Goal: Task Accomplishment & Management: Use online tool/utility

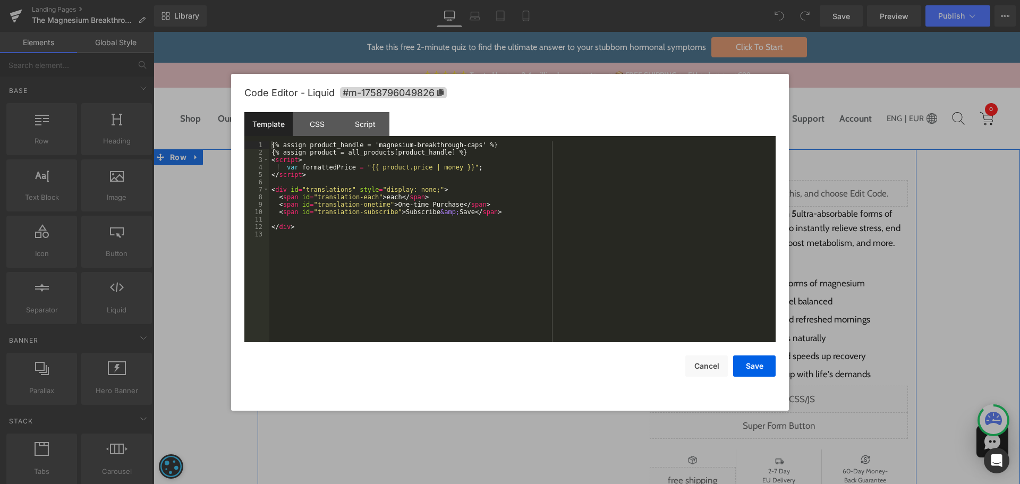
click at [789, 397] on div "Liquid" at bounding box center [779, 399] width 259 height 27
click at [318, 116] on div "CSS" at bounding box center [317, 124] width 48 height 24
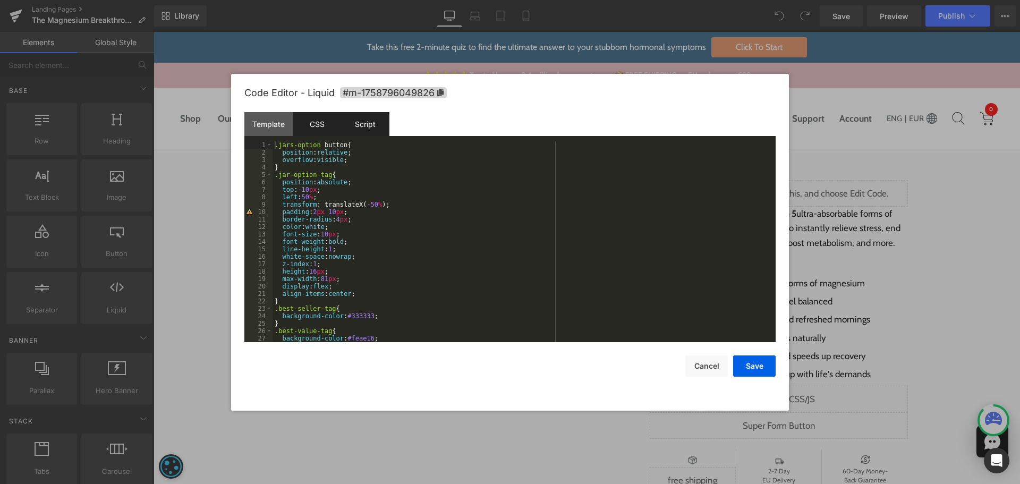
click at [366, 121] on div "Script" at bounding box center [365, 124] width 48 height 24
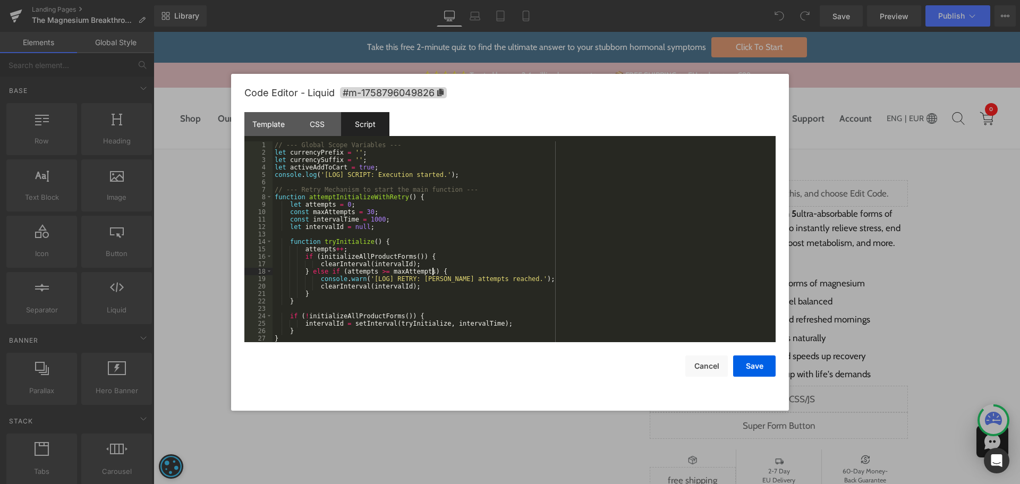
click at [575, 270] on div "// --- Global Scope Variables --- let currencyPrefix = '' ; let currencySuffix …" at bounding box center [521, 249] width 499 height 216
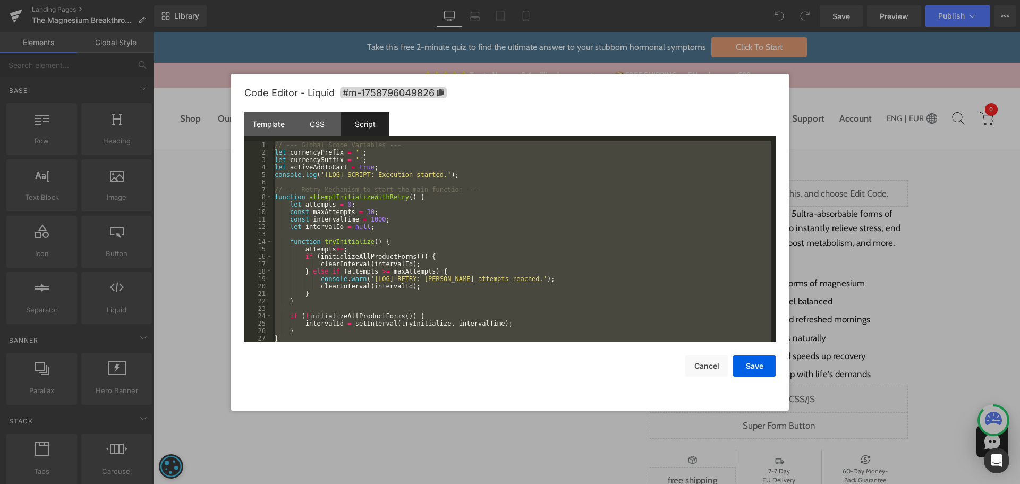
click at [568, 237] on div "// --- Global Scope Variables --- let currencyPrefix = '' ; let currencySuffix …" at bounding box center [521, 241] width 499 height 201
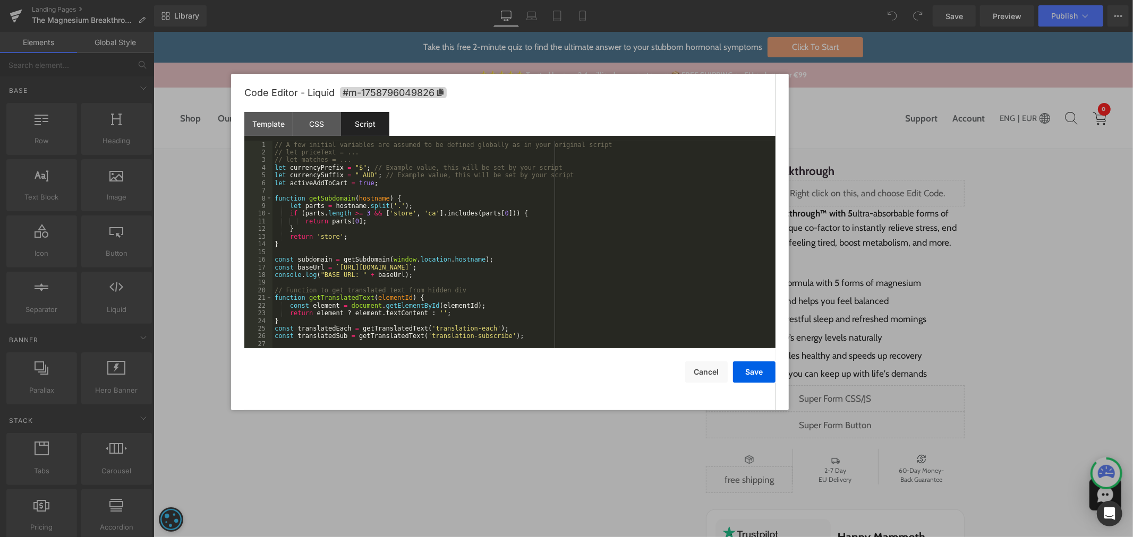
click at [567, 217] on div "// A few initial variables are assumed to be defined globally as in your origin…" at bounding box center [521, 252] width 499 height 223
click at [353, 169] on div "// A few initial variables are assumed to be defined globally as in your origin…" at bounding box center [521, 252] width 499 height 223
click at [354, 168] on div "// A few initial variables are assumed to be defined globally as in your origin…" at bounding box center [521, 252] width 499 height 223
click at [368, 173] on div "// A few initial variables are assumed to be defined globally as in your origin…" at bounding box center [521, 252] width 499 height 223
drag, startPoint x: 487, startPoint y: 178, endPoint x: 371, endPoint y: 174, distance: 116.4
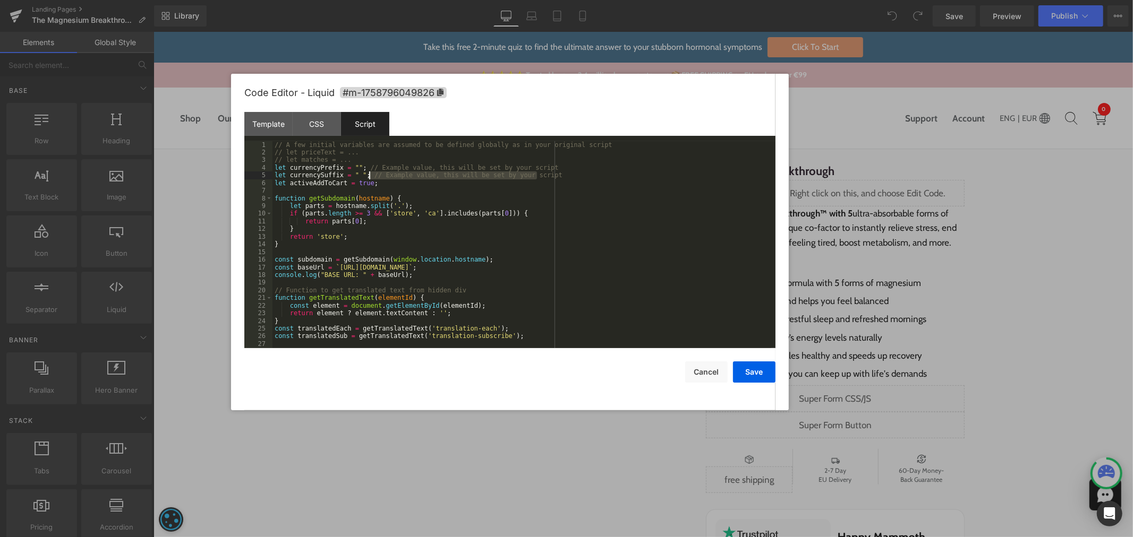
click at [371, 174] on div "// A few initial variables are assumed to be defined globally as in your origin…" at bounding box center [521, 252] width 499 height 223
drag, startPoint x: 497, startPoint y: 168, endPoint x: 363, endPoint y: 168, distance: 133.8
click at [363, 168] on div "// A few initial variables are assumed to be defined globally as in your origin…" at bounding box center [521, 252] width 499 height 223
click at [329, 235] on div "// A few initial variables are assumed to be defined globally as in your origin…" at bounding box center [521, 252] width 499 height 223
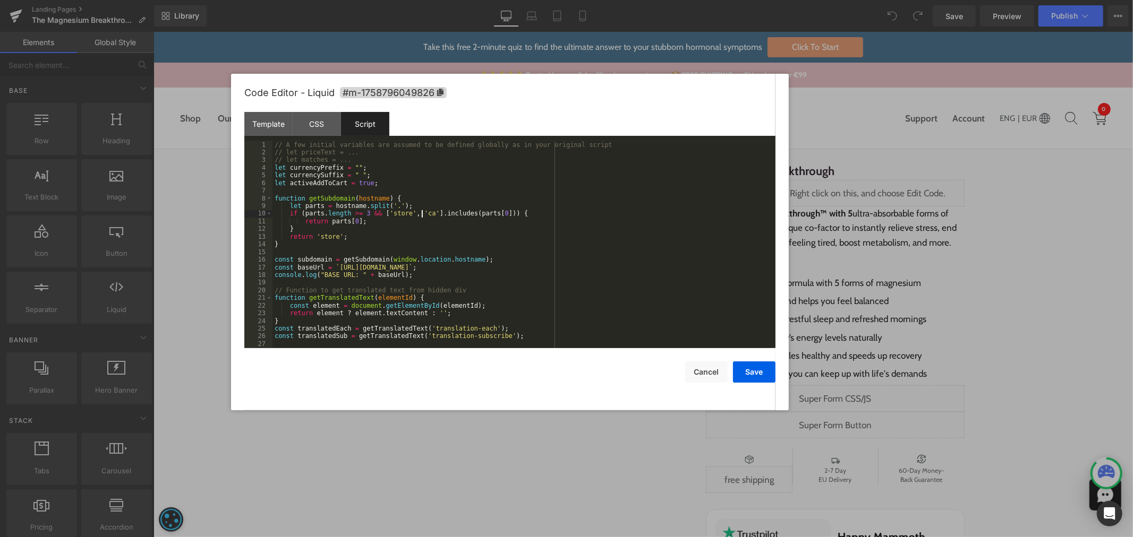
click at [423, 213] on div "// A few initial variables are assumed to be defined globally as in your origin…" at bounding box center [521, 252] width 499 height 223
click at [417, 214] on div "// A few initial variables are assumed to be defined globally as in your origin…" at bounding box center [521, 252] width 499 height 223
click at [390, 212] on div "// A few initial variables are assumed to be defined globally as in your origin…" at bounding box center [521, 252] width 499 height 223
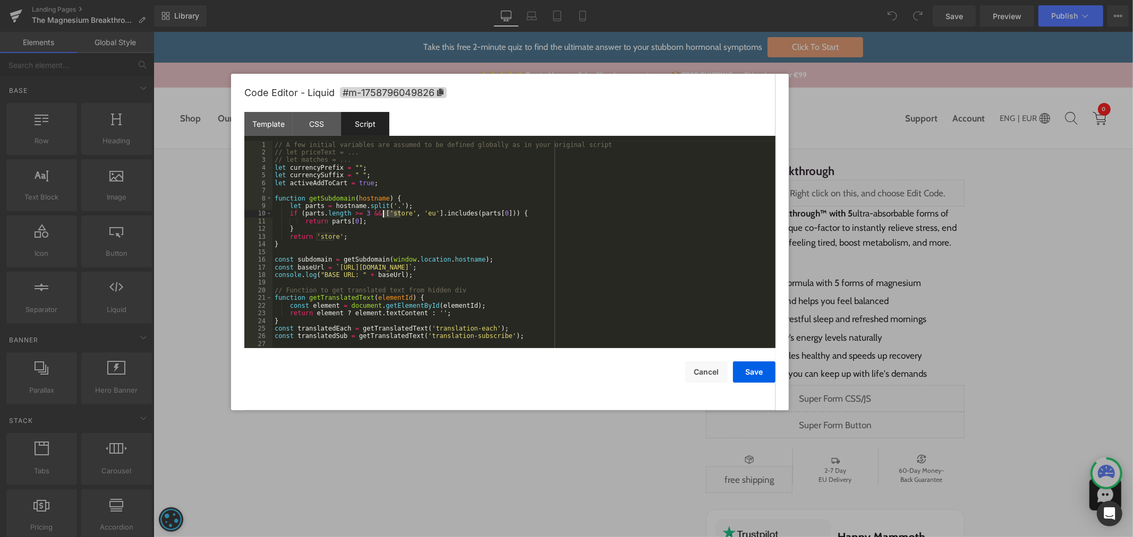
click at [362, 269] on div "// A few initial variables are assumed to be defined globally as in your origin…" at bounding box center [521, 252] width 499 height 223
click at [764, 368] on button "Save" at bounding box center [754, 372] width 42 height 21
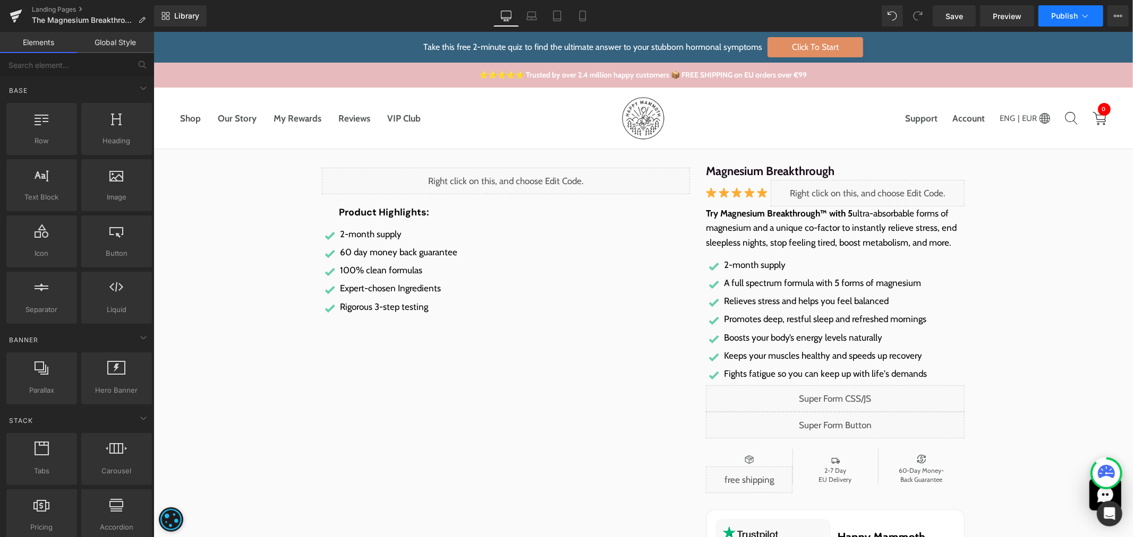
click at [1019, 16] on span "Publish" at bounding box center [1064, 16] width 27 height 8
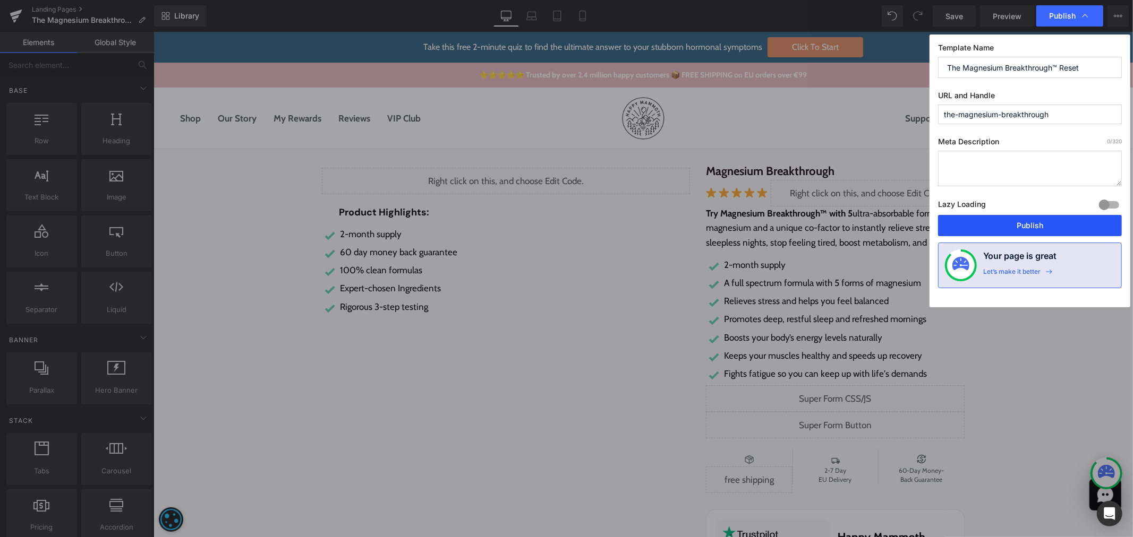
click at [1019, 227] on button "Publish" at bounding box center [1030, 225] width 184 height 21
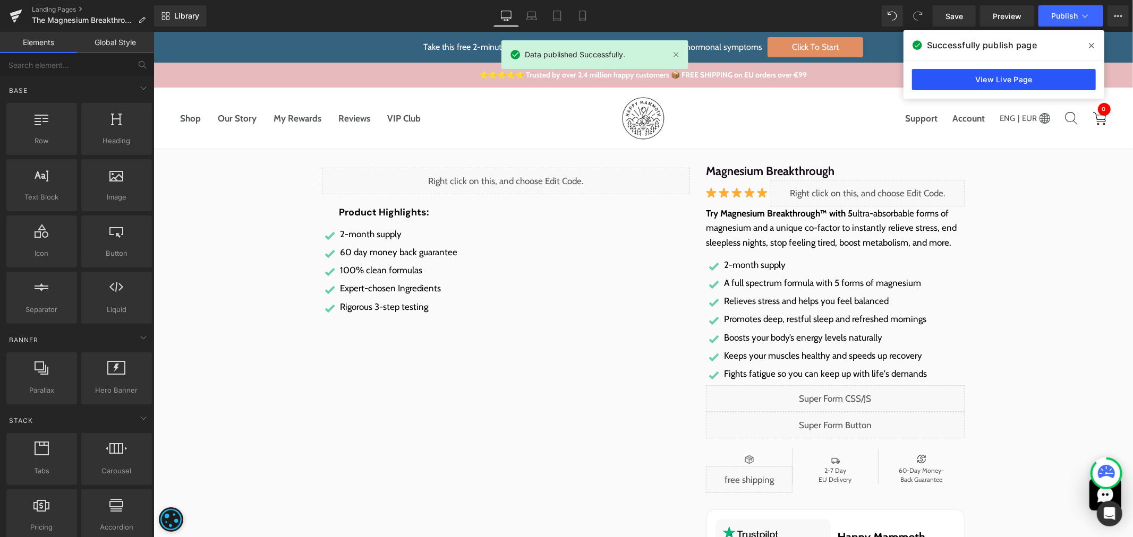
click at [1019, 76] on link "View Live Page" at bounding box center [1004, 79] width 184 height 21
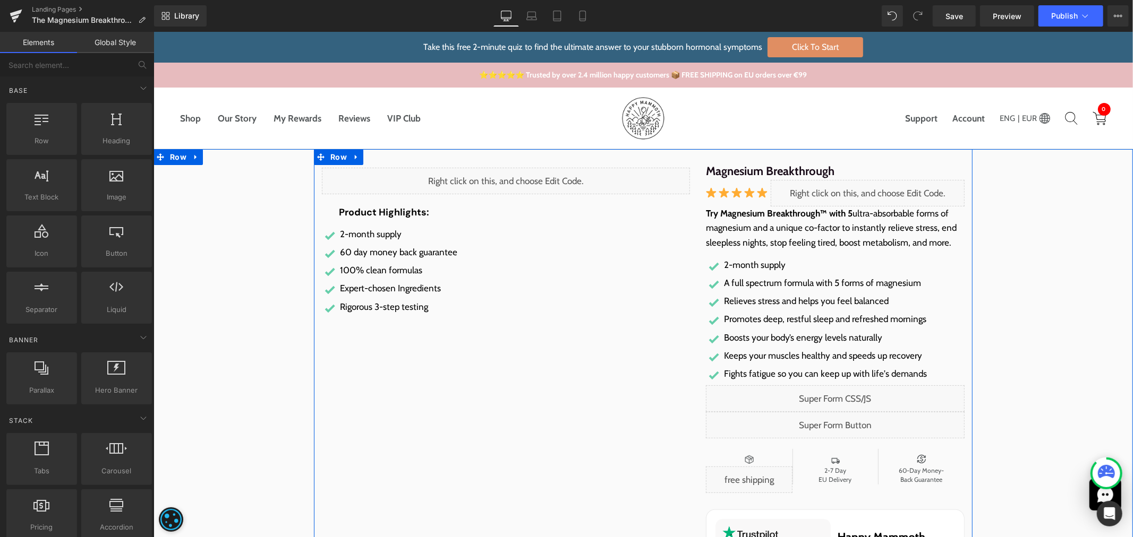
click at [844, 396] on div "Liquid" at bounding box center [834, 398] width 259 height 27
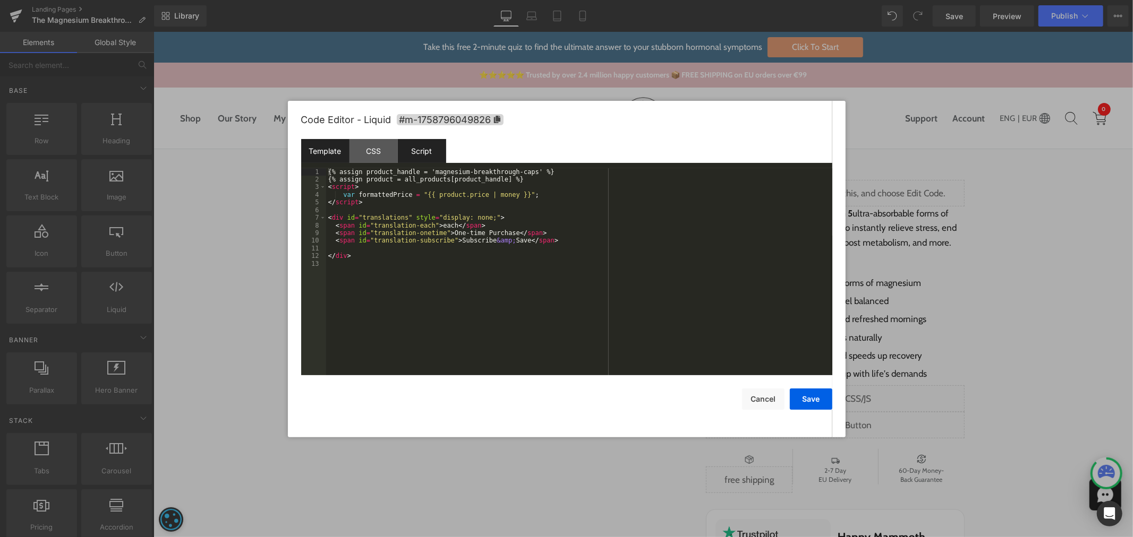
click at [433, 157] on div "Script" at bounding box center [422, 151] width 48 height 24
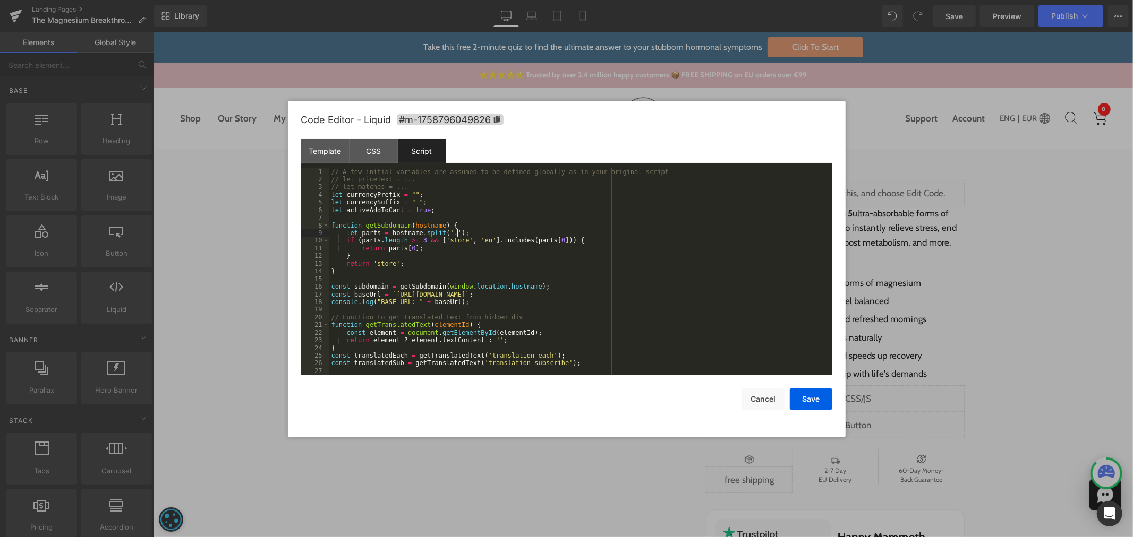
click at [635, 235] on div "// A few initial variables are assumed to be defined globally as in your origin…" at bounding box center [578, 279] width 499 height 223
type input "%"
type input "^"
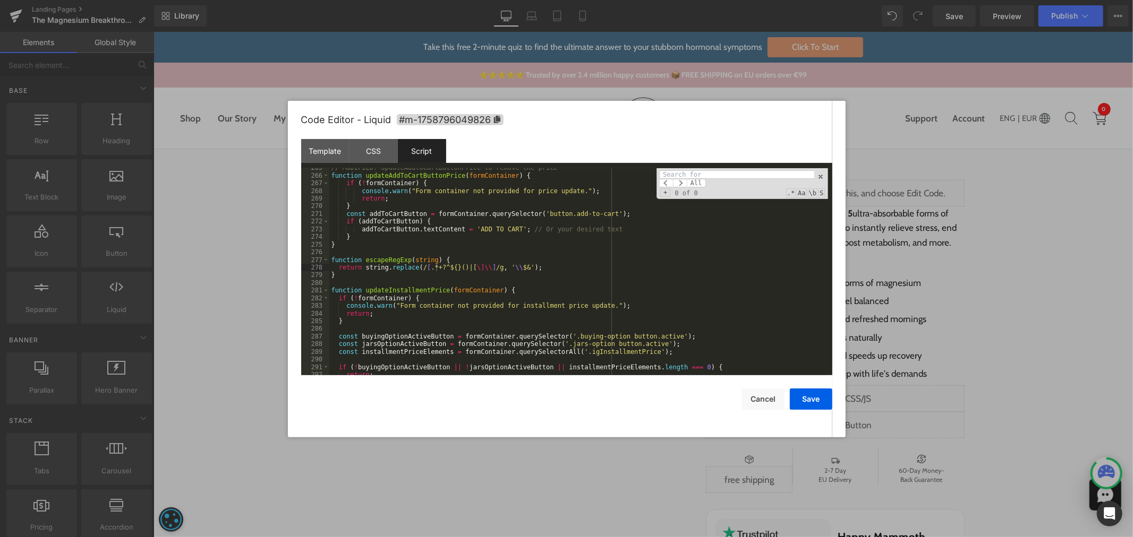
type input "&"
type input "*"
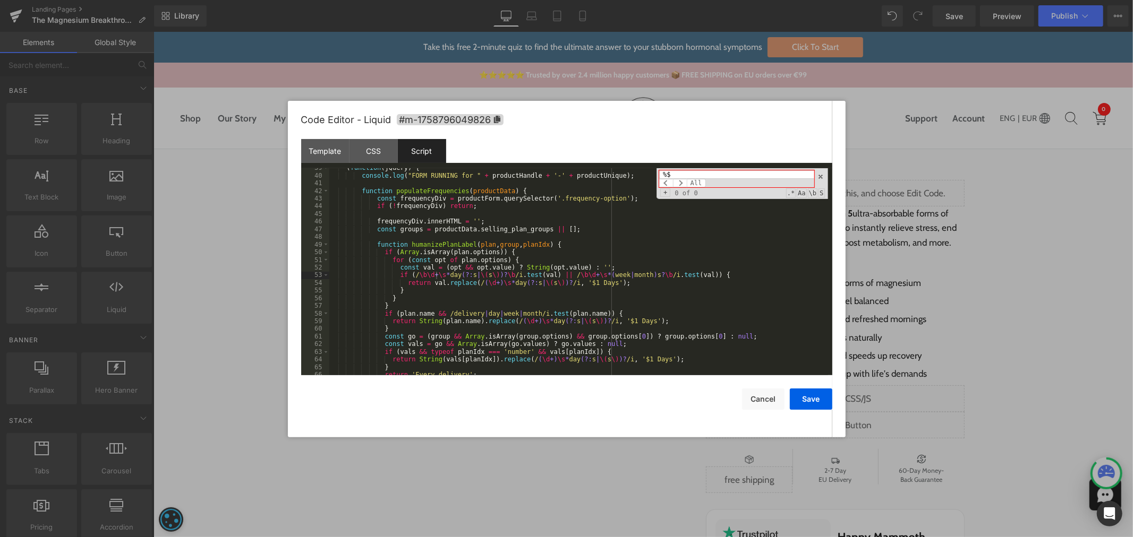
type input "%"
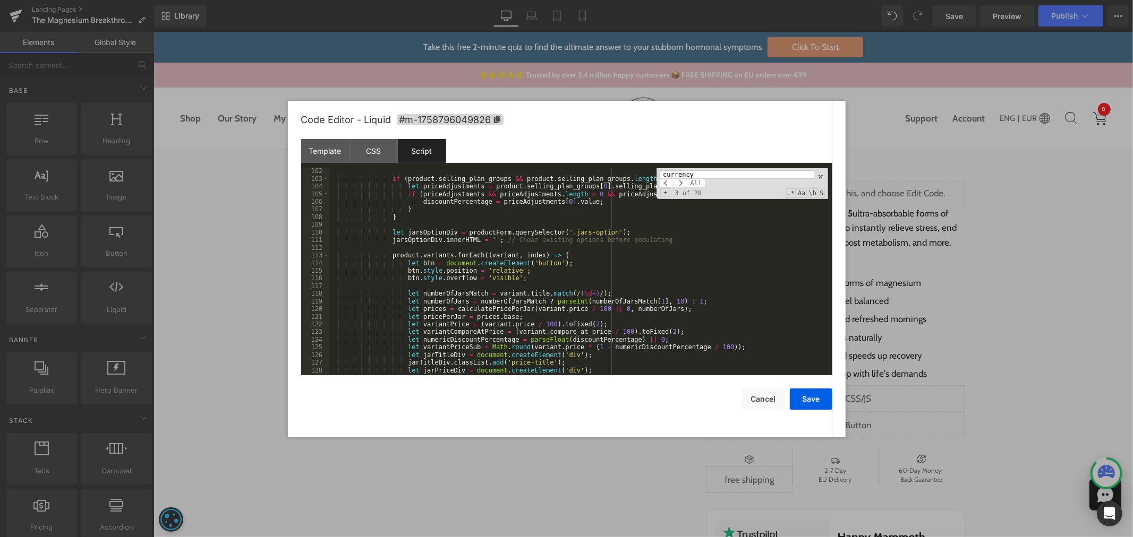
scroll to position [747, 0]
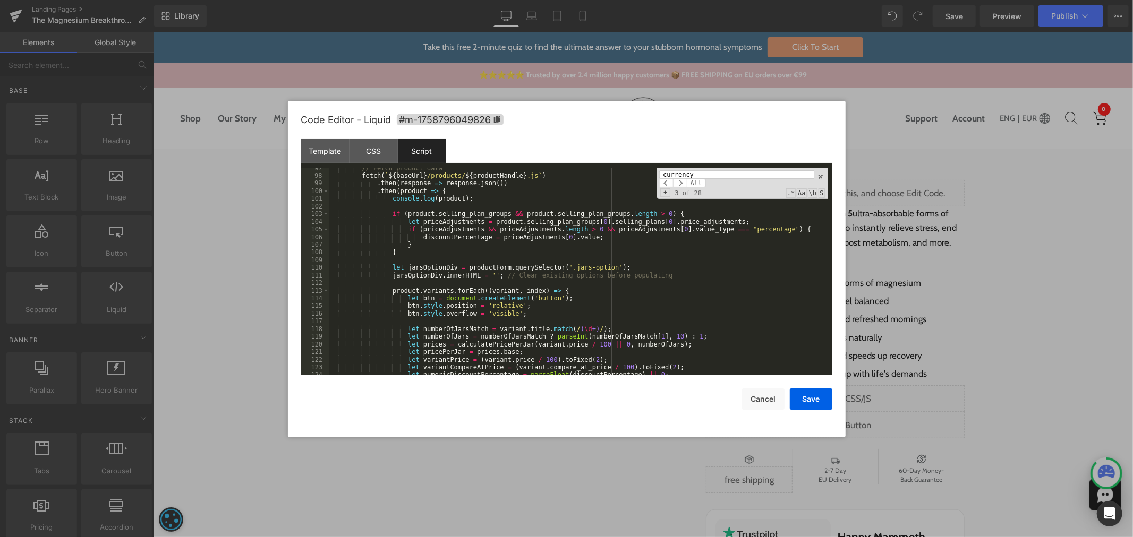
type input "currency"
click at [612, 283] on div "// Fetch product data fetch ( ` ${ baseUrl } /products/ ${ productHandle } .js …" at bounding box center [578, 276] width 499 height 223
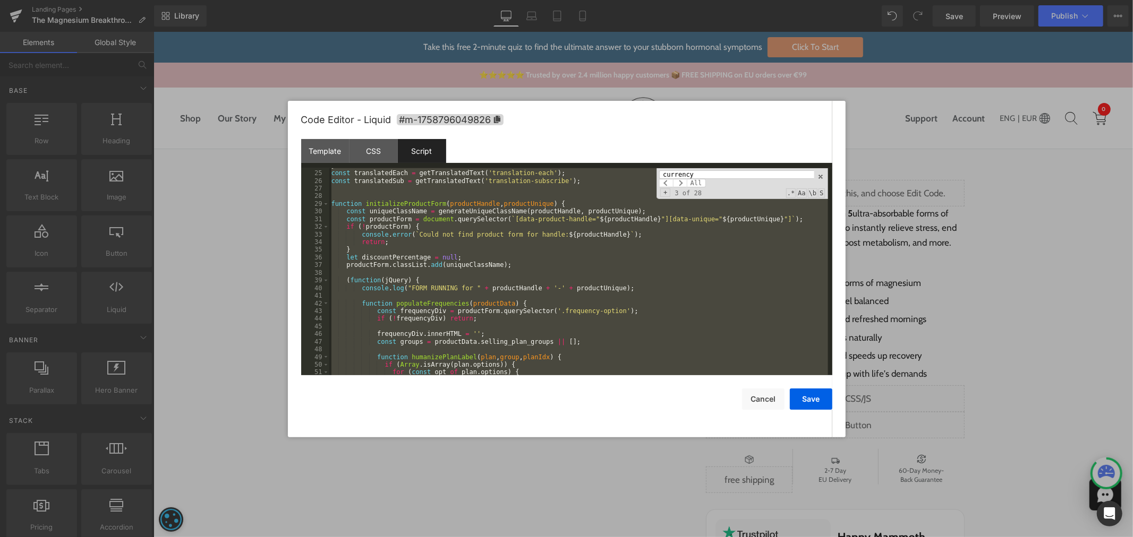
scroll to position [0, 0]
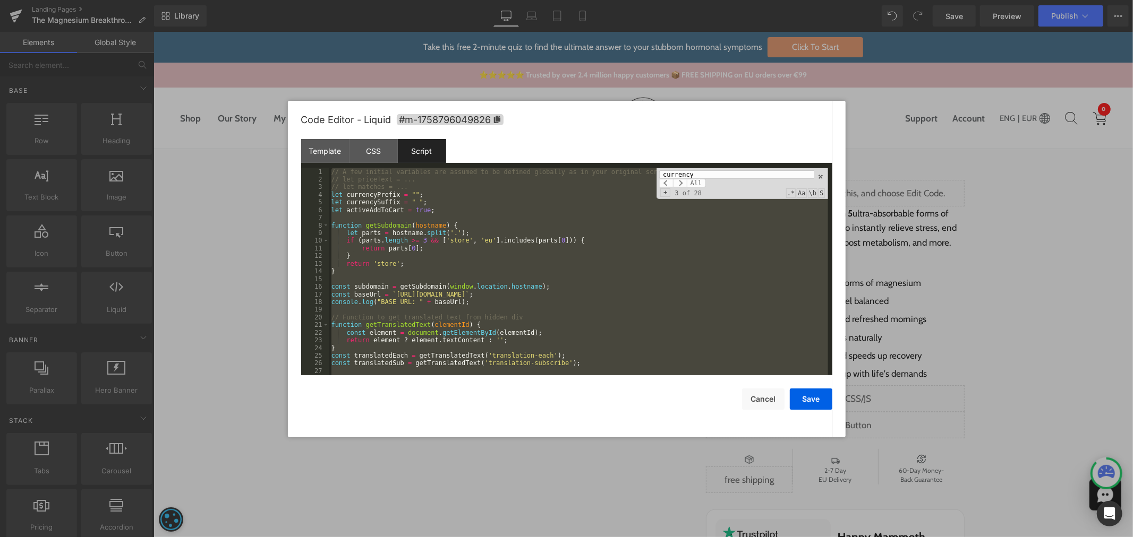
click at [607, 301] on div "// A few initial variables are assumed to be defined globally as in your origin…" at bounding box center [578, 271] width 499 height 207
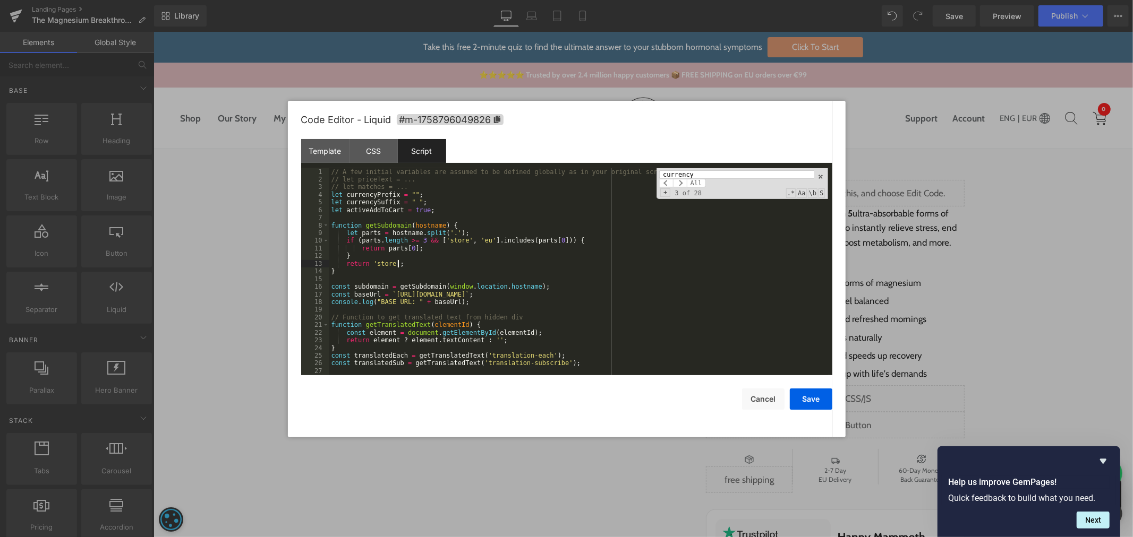
click at [571, 264] on div "// A few initial variables are assumed to be defined globally as in your origin…" at bounding box center [578, 279] width 499 height 223
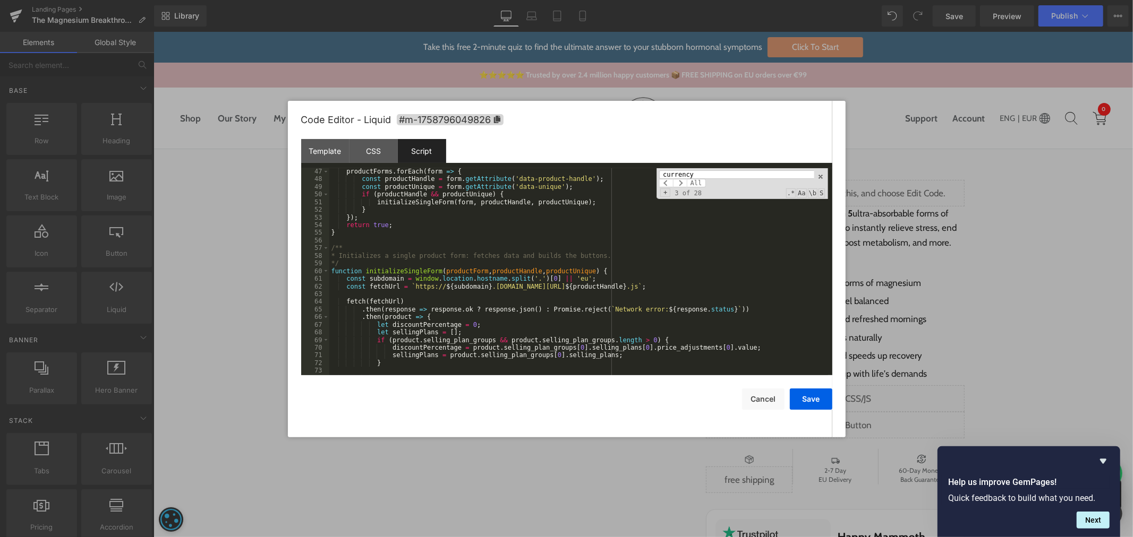
scroll to position [388, 0]
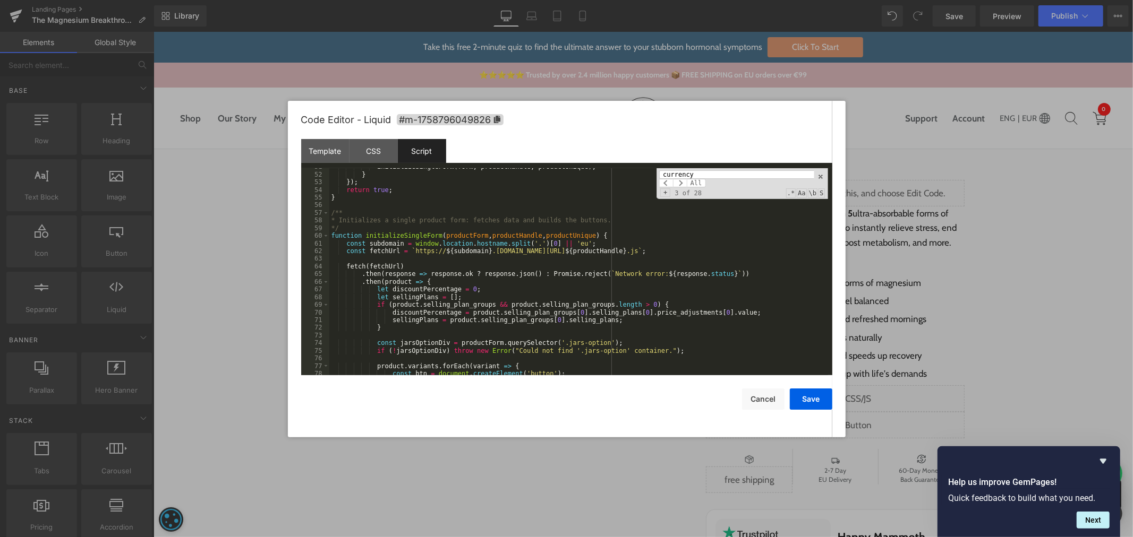
click at [718, 272] on div "initializeSingleForm ( form , productHandle , productUnique ) ; } }) ; return t…" at bounding box center [578, 274] width 499 height 223
click at [739, 275] on div "initializeSingleForm ( form , productHandle , productUnique ) ; } }) ; return t…" at bounding box center [578, 274] width 499 height 223
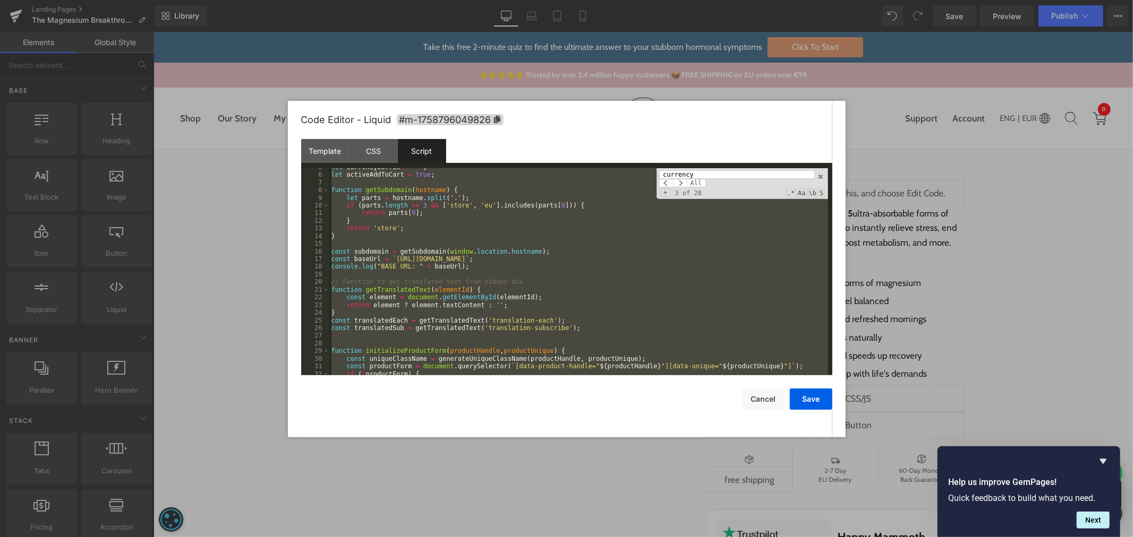
scroll to position [71, 0]
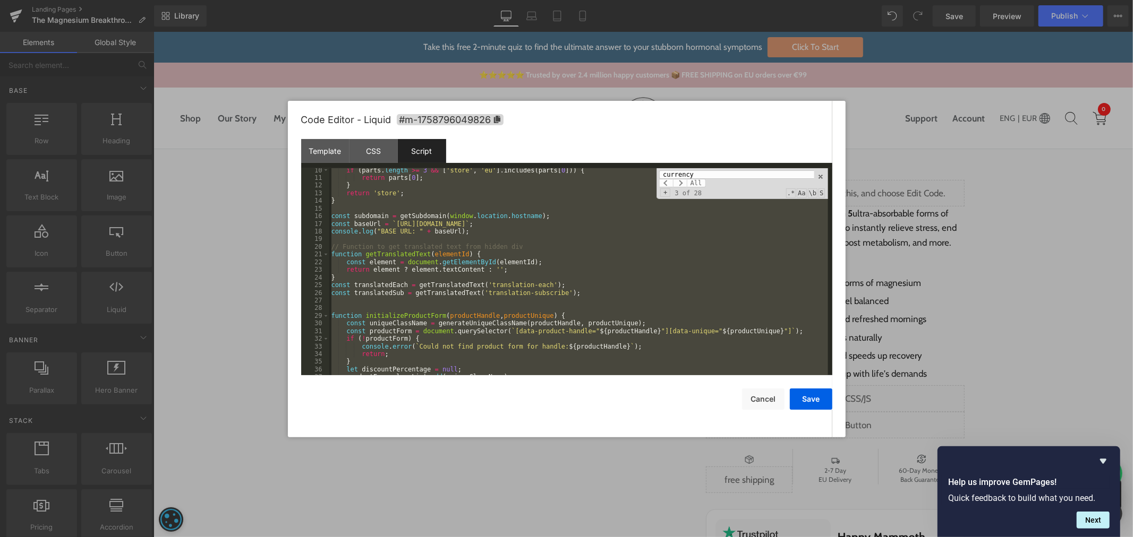
click at [604, 200] on div "if ( parts . length >= 3 && [ 'store' , 'eu' ] . includes ( parts [ 0 ])) { ret…" at bounding box center [578, 271] width 499 height 207
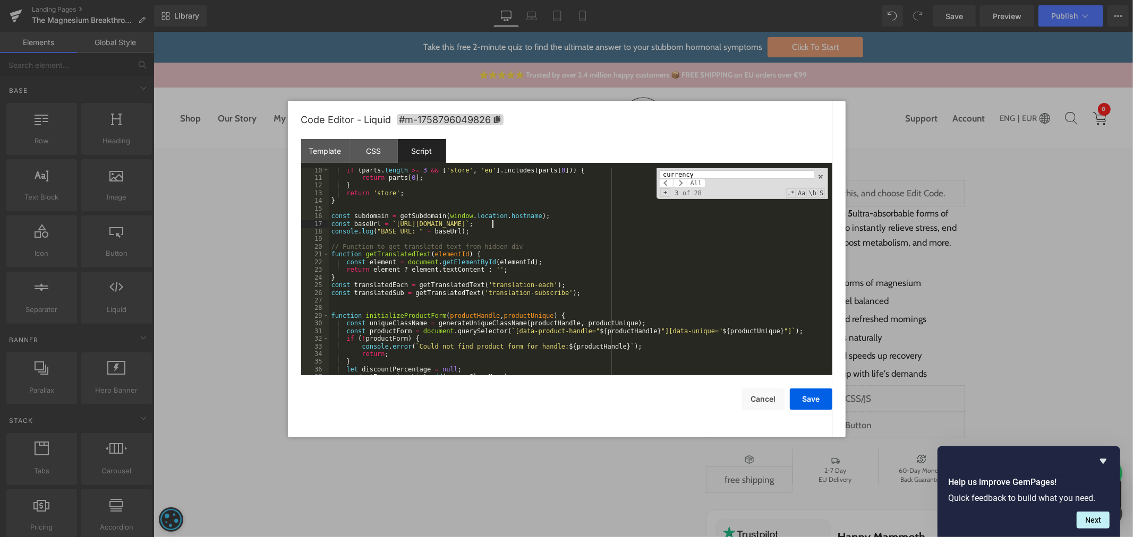
click at [601, 224] on div "if ( parts . length >= 3 && [ 'store' , 'eu' ] . includes ( parts [ 0 ])) { ret…" at bounding box center [578, 278] width 499 height 223
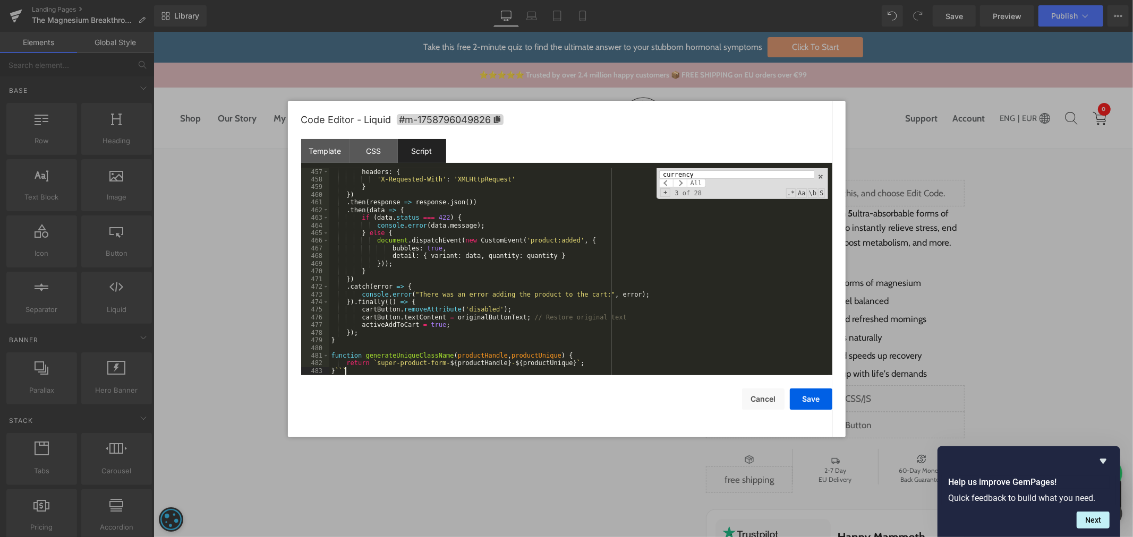
scroll to position [3529, 0]
click at [810, 400] on button "Save" at bounding box center [811, 399] width 42 height 21
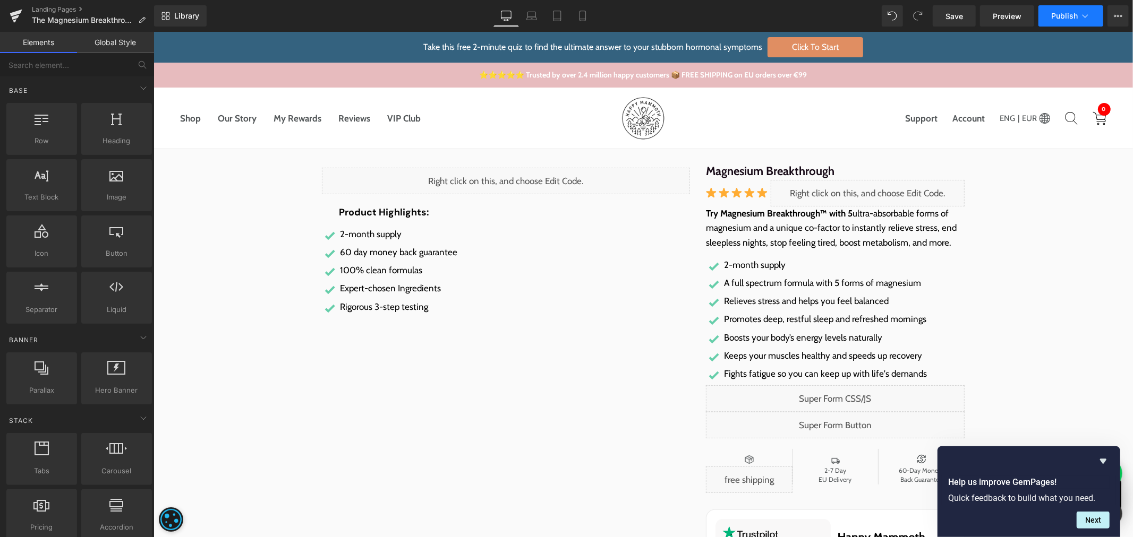
click at [1019, 12] on span "Publish" at bounding box center [1064, 16] width 27 height 8
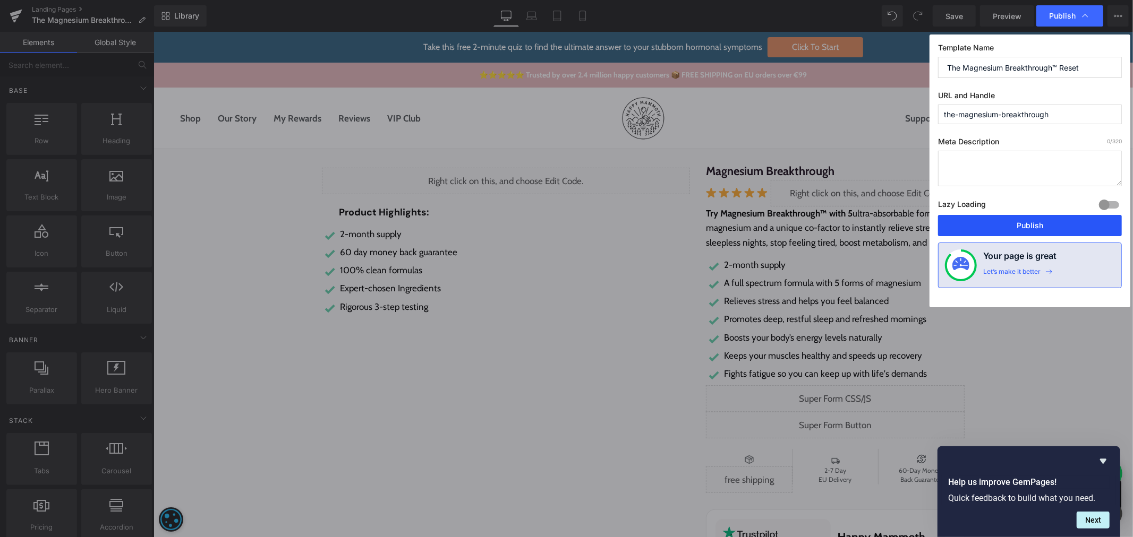
click at [1019, 227] on button "Publish" at bounding box center [1030, 225] width 184 height 21
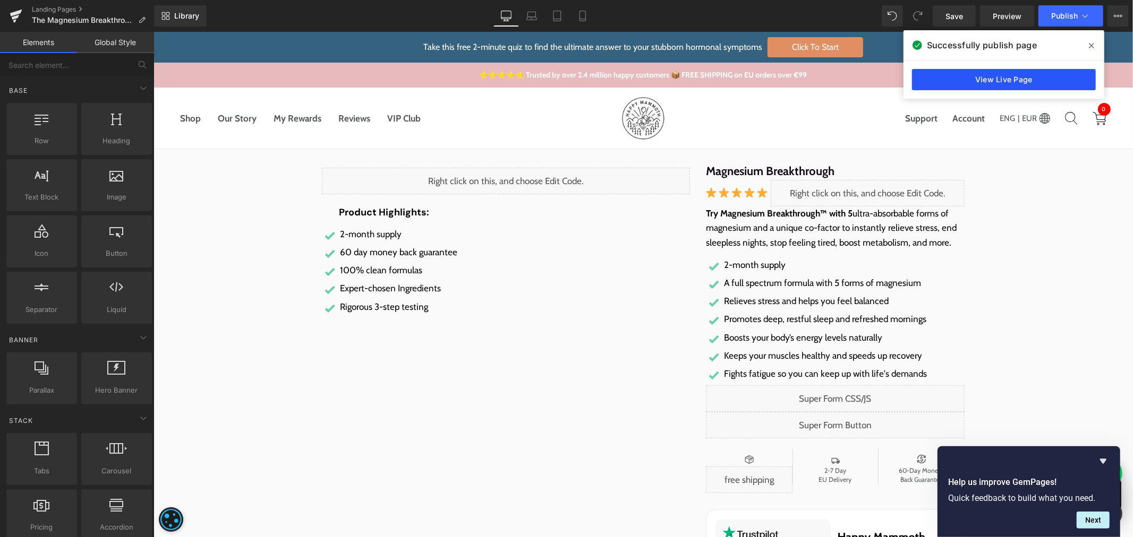
click at [976, 81] on link "View Live Page" at bounding box center [1004, 79] width 184 height 21
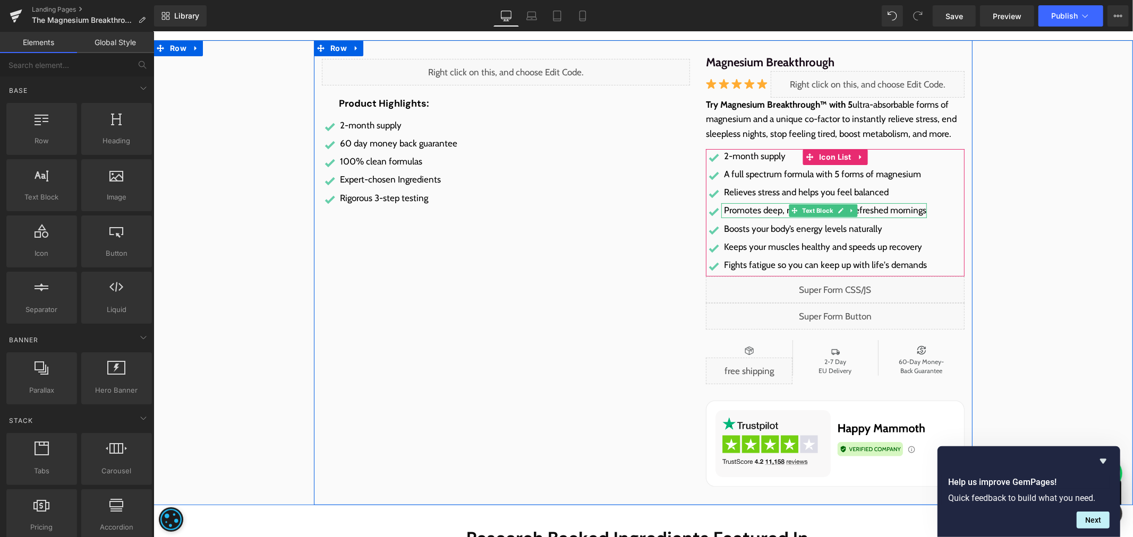
scroll to position [118, 0]
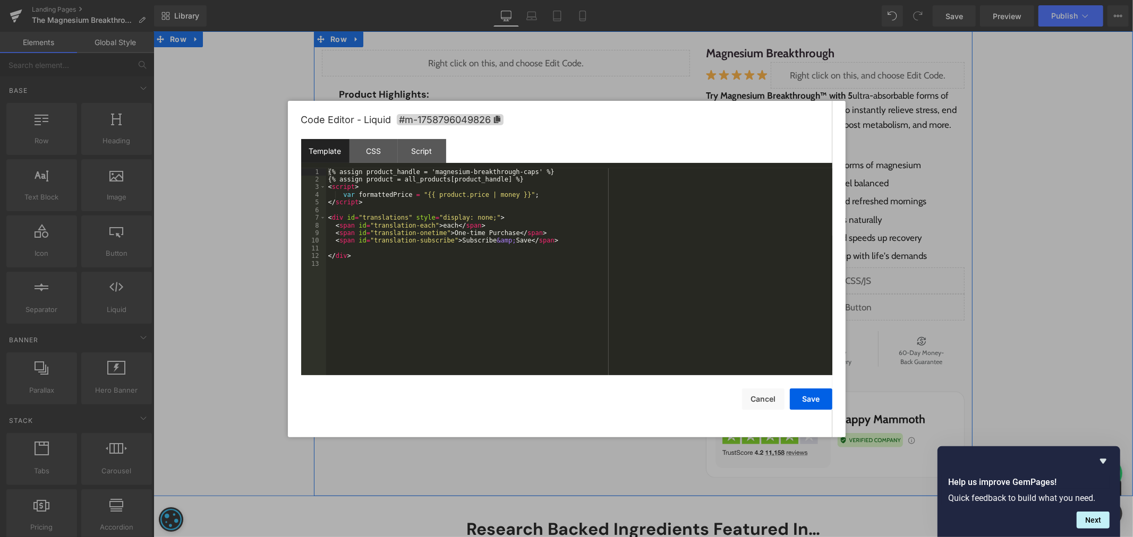
click at [842, 279] on div "Liquid" at bounding box center [834, 280] width 259 height 27
click at [431, 147] on div "Script" at bounding box center [422, 151] width 48 height 24
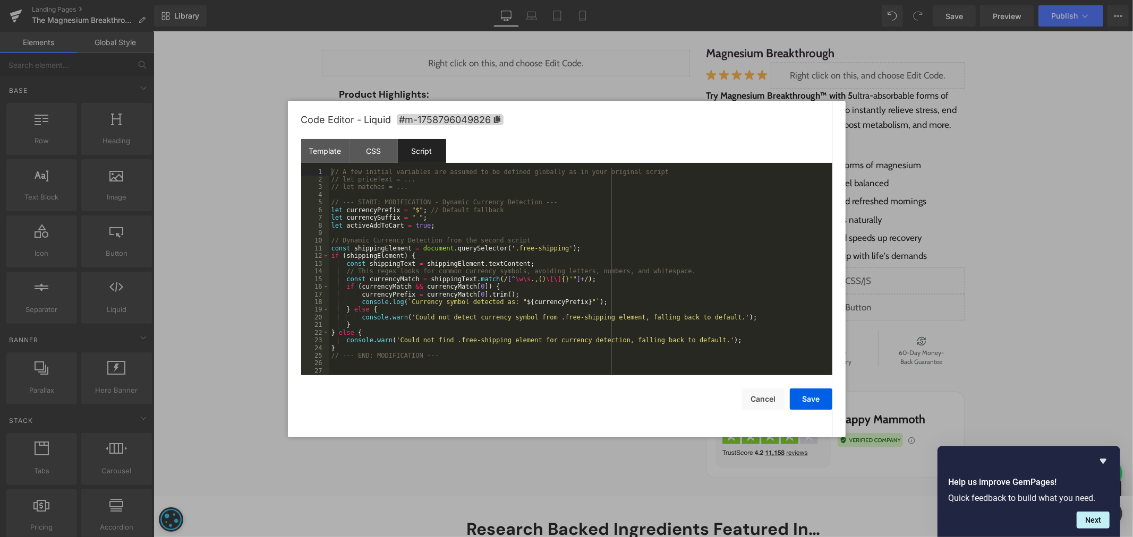
click at [656, 226] on div "// A few initial variables are assumed to be defined globally as in your origin…" at bounding box center [578, 279] width 499 height 223
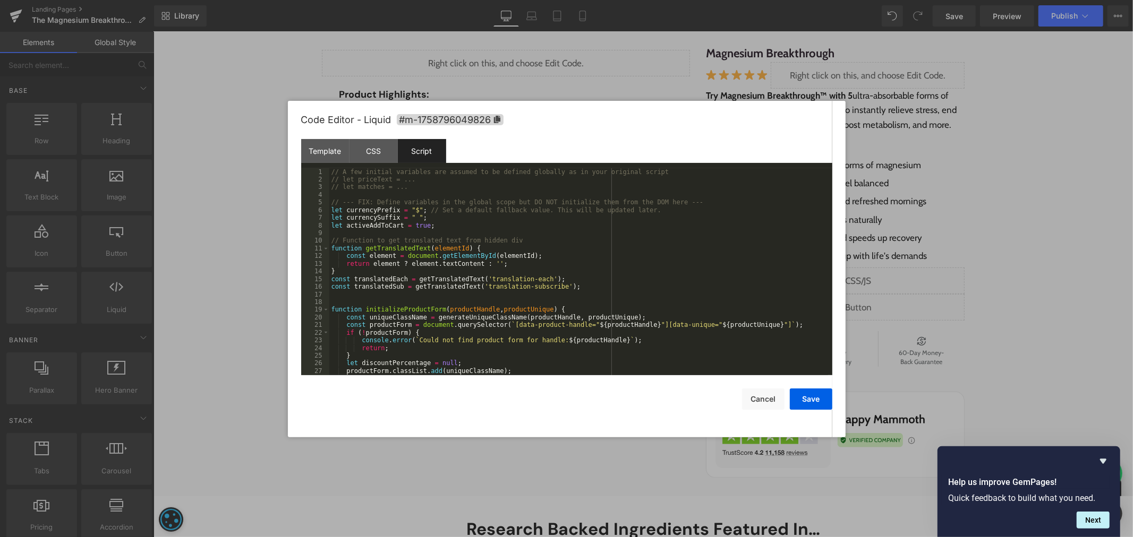
scroll to position [0, 0]
click at [409, 208] on div "// A few initial variables are assumed to be defined globally as in your origin…" at bounding box center [578, 279] width 499 height 223
click at [823, 397] on button "Save" at bounding box center [811, 399] width 42 height 21
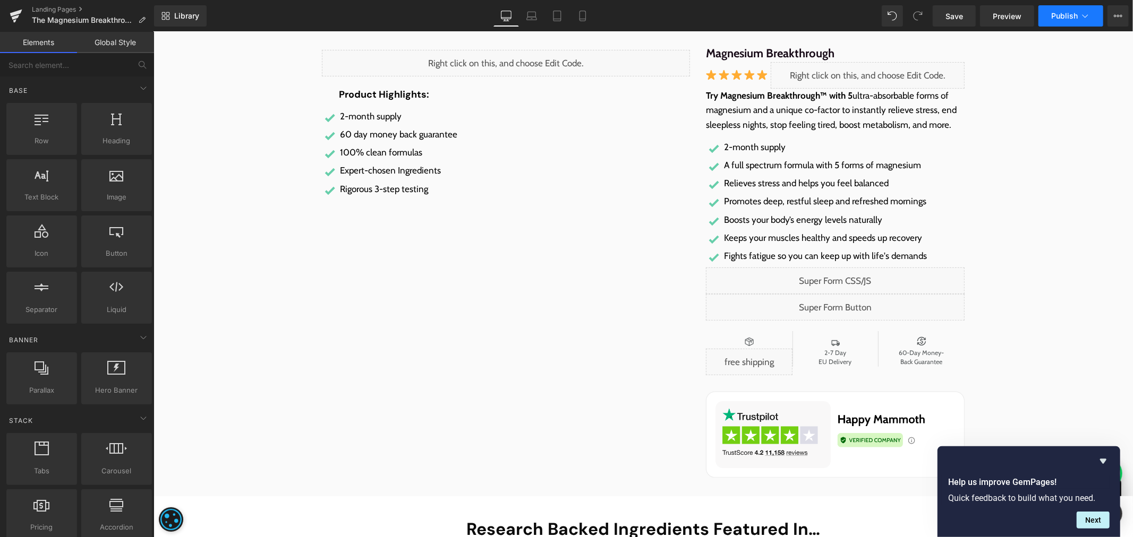
click at [1019, 13] on span "Publish" at bounding box center [1064, 16] width 27 height 8
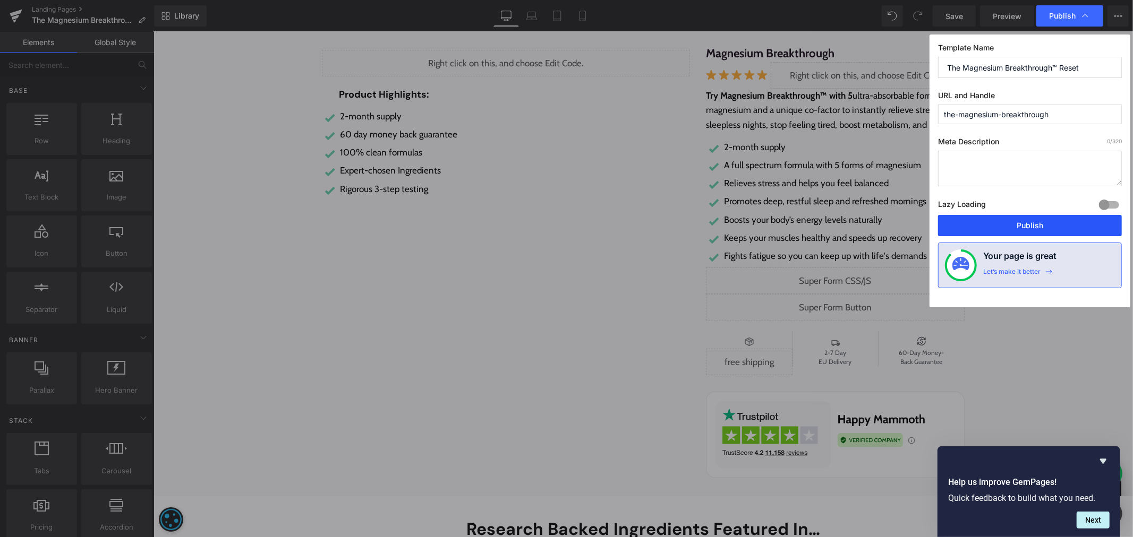
click at [1019, 227] on button "Publish" at bounding box center [1030, 225] width 184 height 21
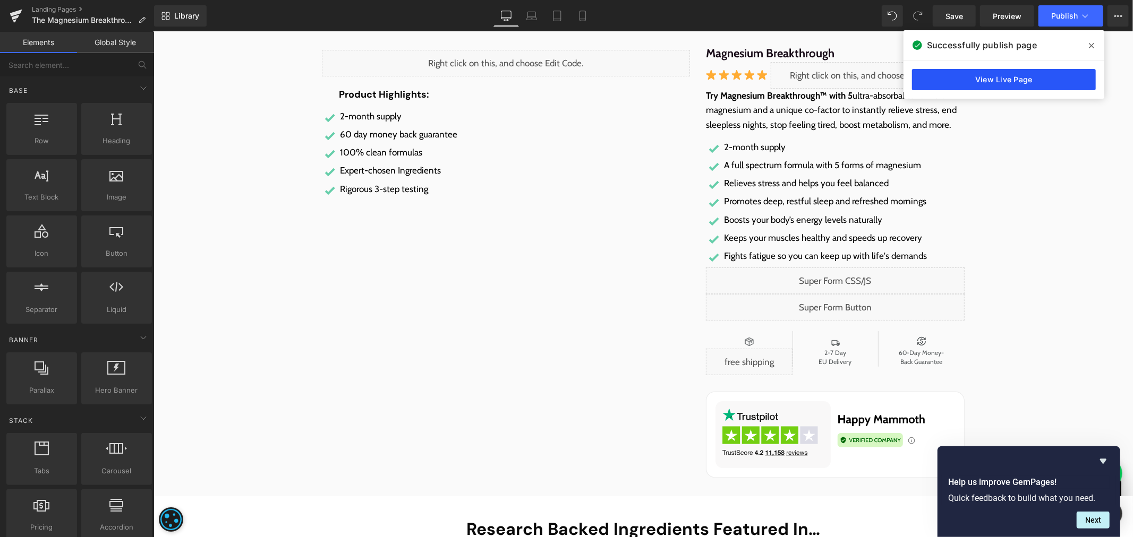
click at [962, 73] on link "View Live Page" at bounding box center [1004, 79] width 184 height 21
